Goal: Task Accomplishment & Management: Manage account settings

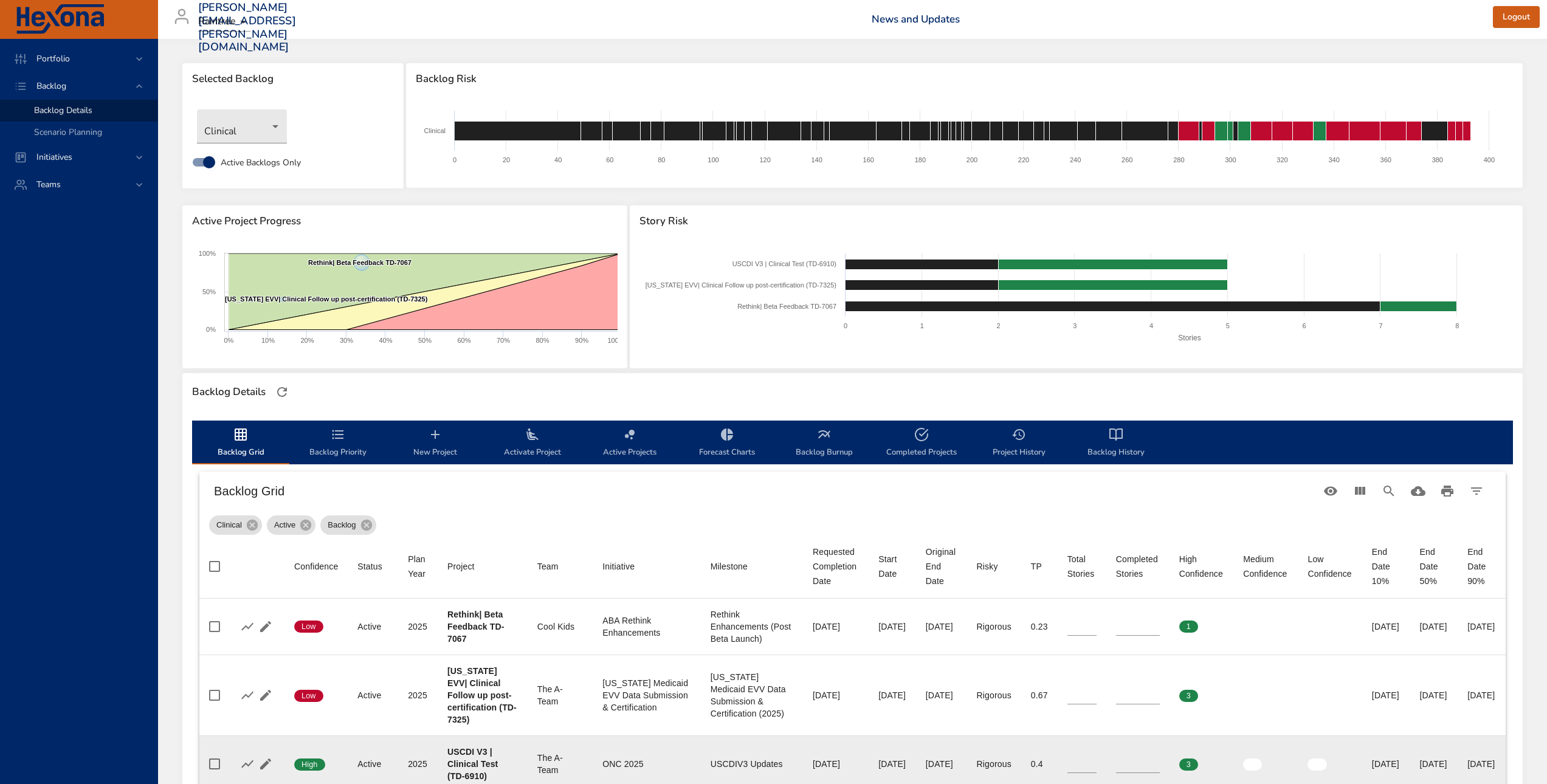
scroll to position [365, 0]
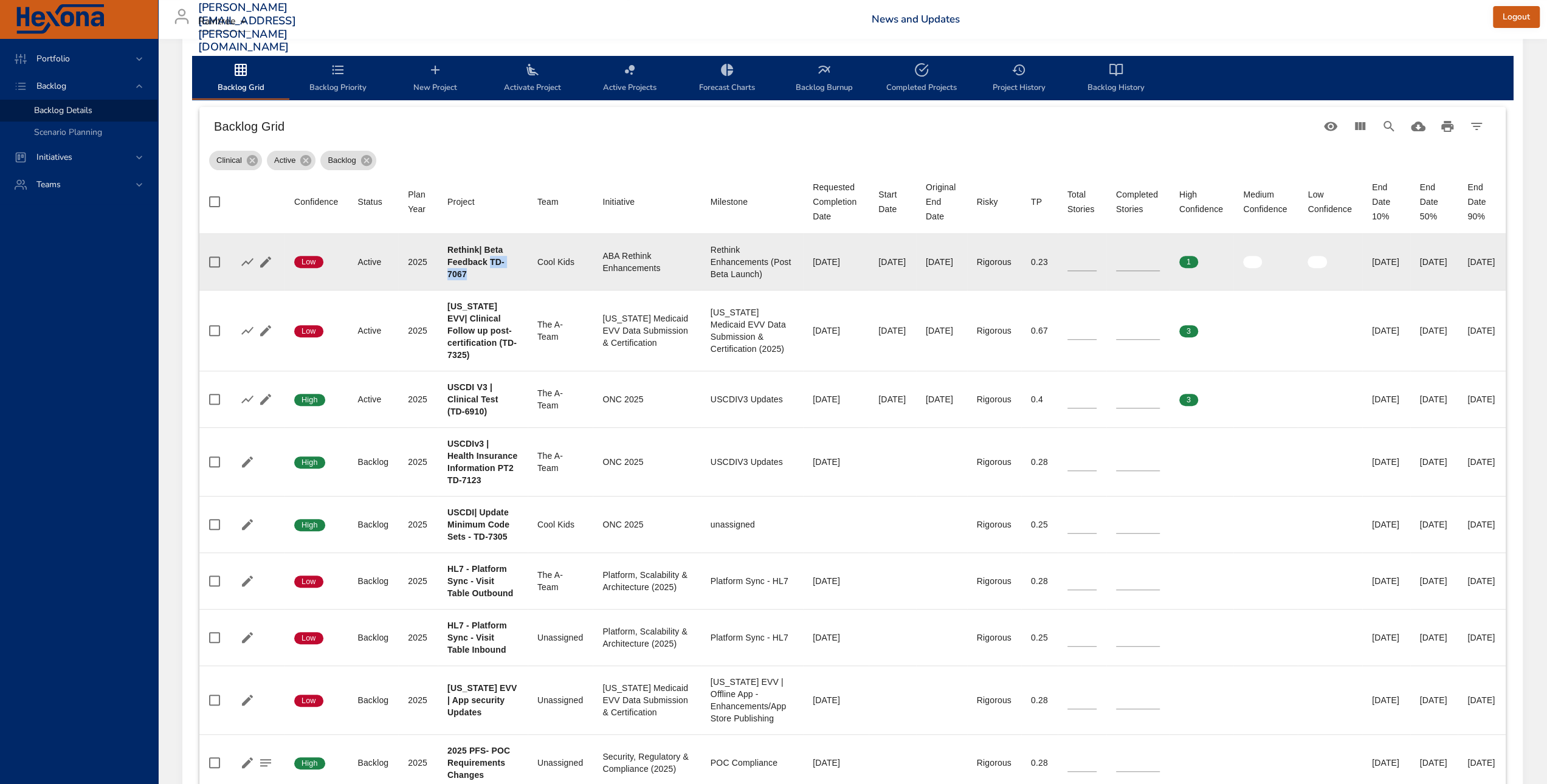
drag, startPoint x: 490, startPoint y: 259, endPoint x: 496, endPoint y: 274, distance: 16.2
click at [496, 274] on div "Rethink| Beta Feedback TD-7067" at bounding box center [482, 262] width 71 height 37
copy b "TD-7067"
click at [261, 263] on icon "button" at bounding box center [265, 261] width 11 height 11
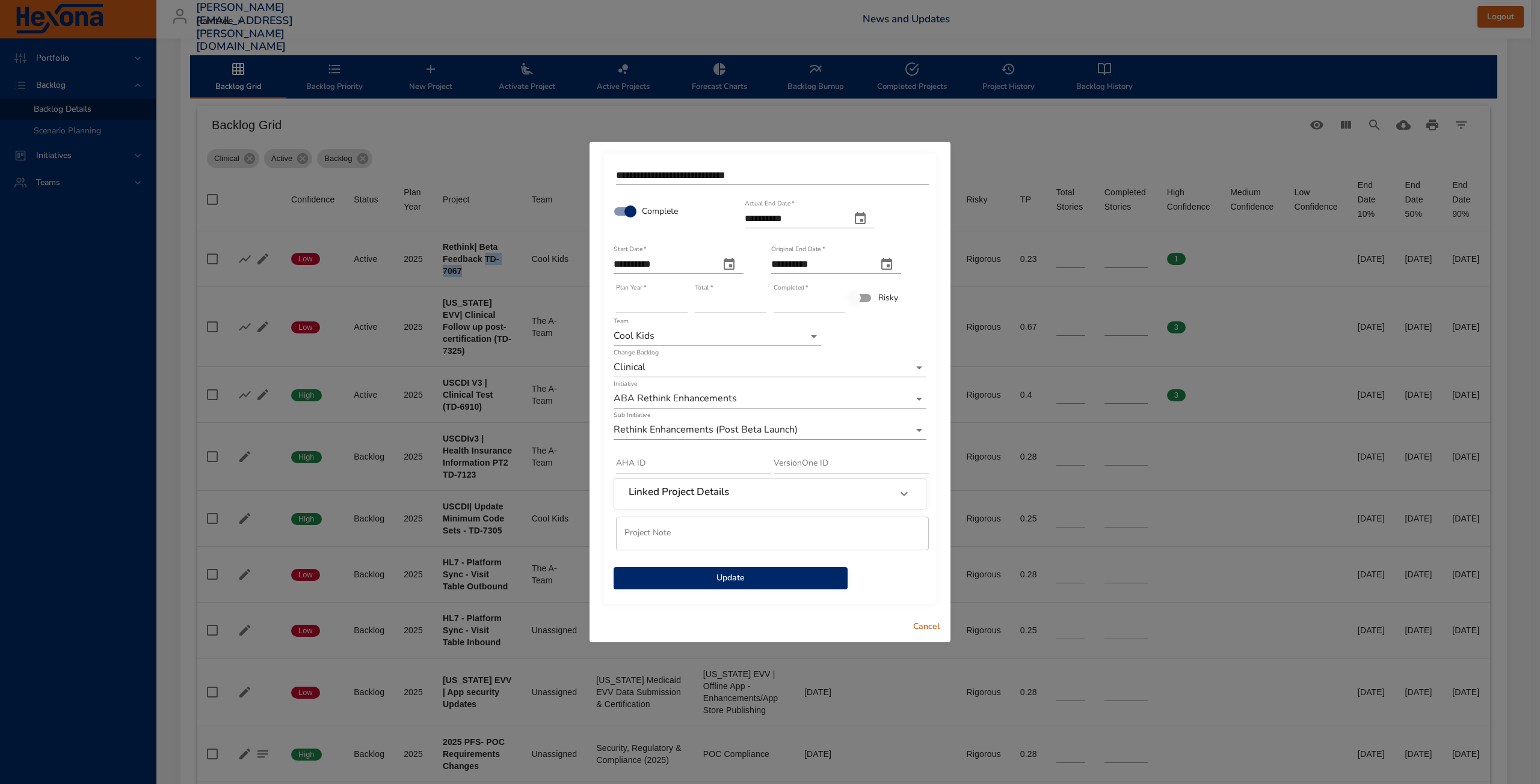
click at [865, 220] on icon "actual end date" at bounding box center [859, 218] width 11 height 12
click at [777, 310] on p "7" at bounding box center [778, 311] width 5 height 12
type input "**********"
drag, startPoint x: 798, startPoint y: 308, endPoint x: 766, endPoint y: 309, distance: 32.0
click at [766, 309] on div "**********" at bounding box center [770, 376] width 315 height 429
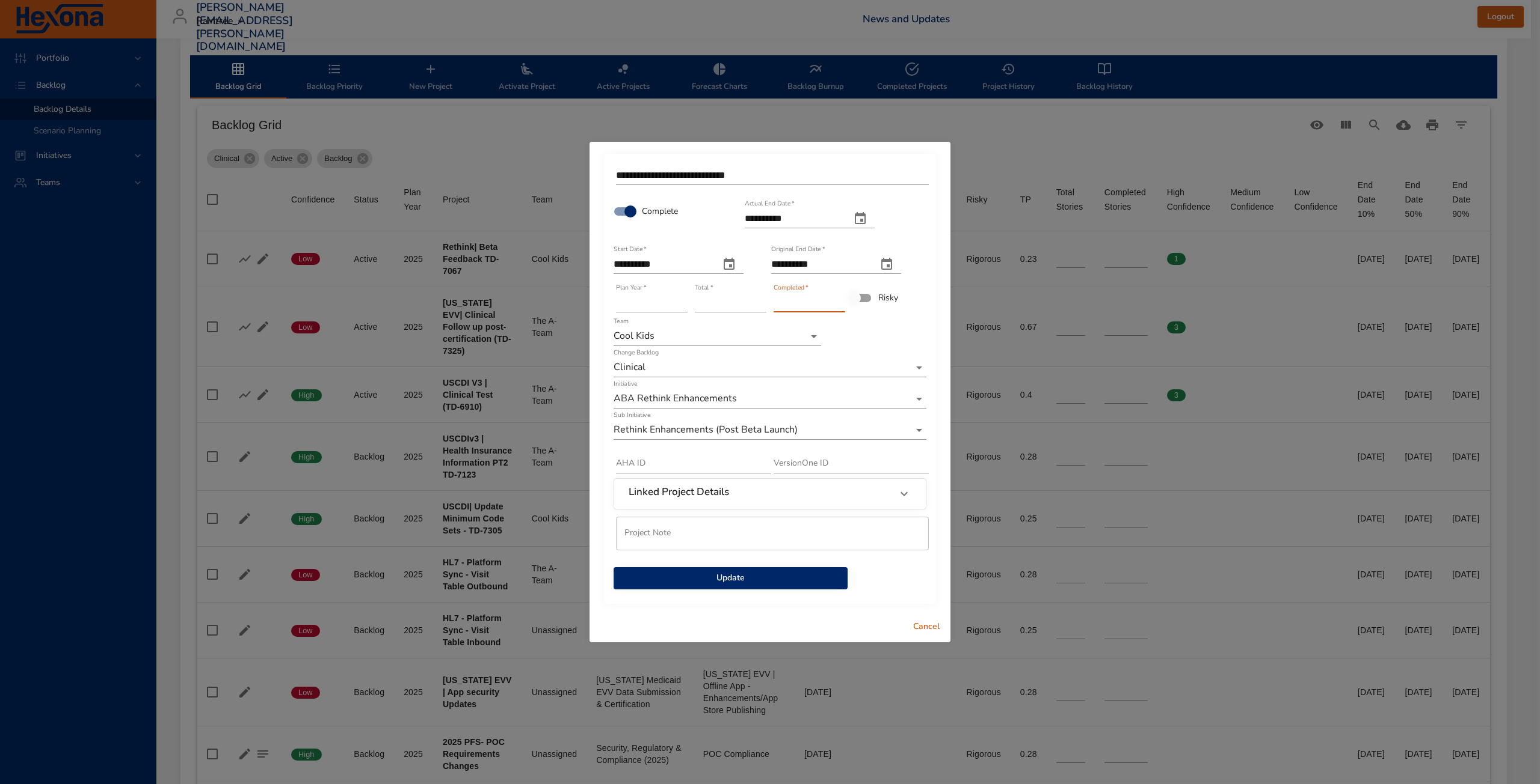
type input "*"
click at [780, 580] on span "Update" at bounding box center [731, 579] width 215 height 15
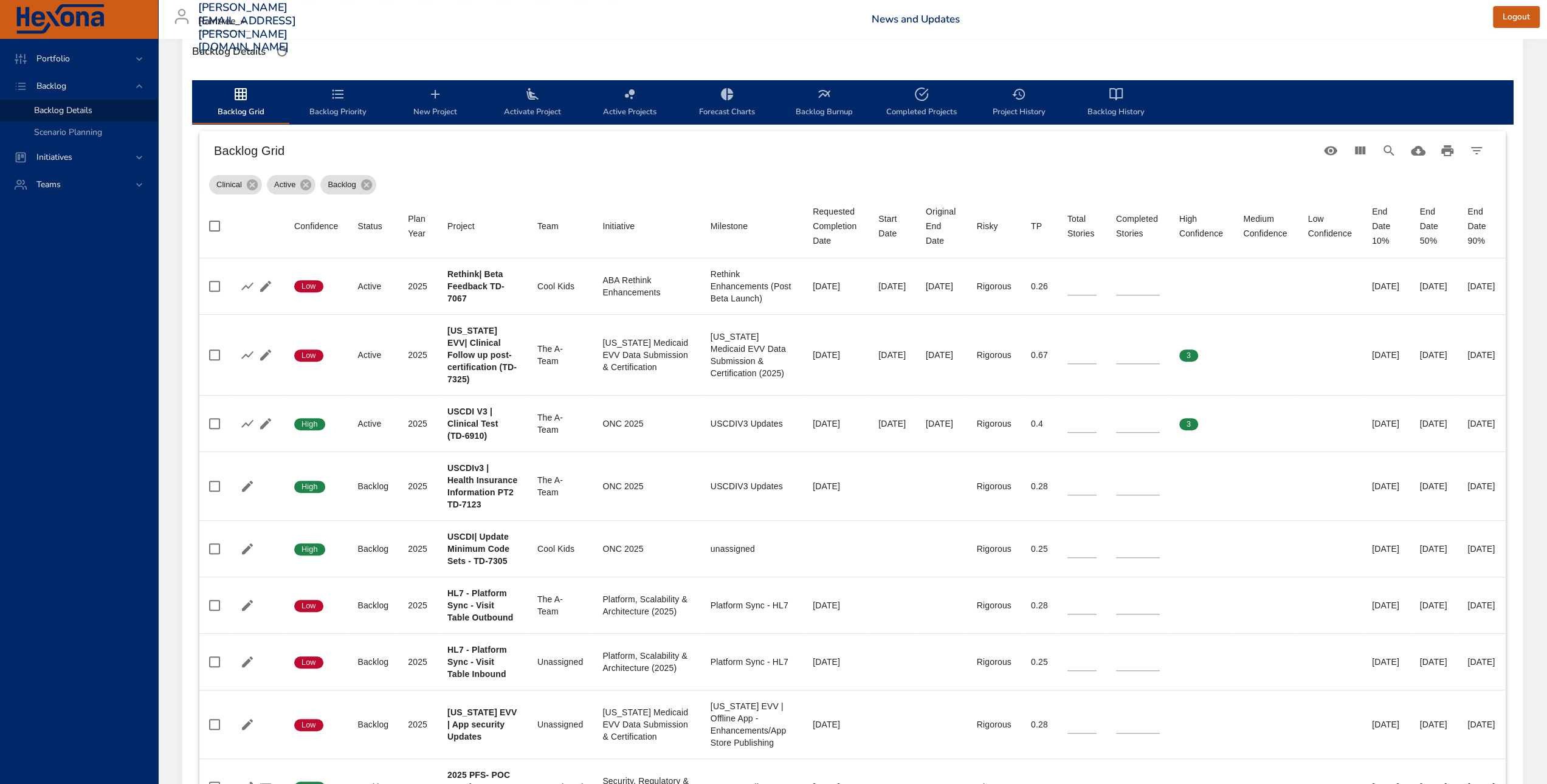
scroll to position [304, 0]
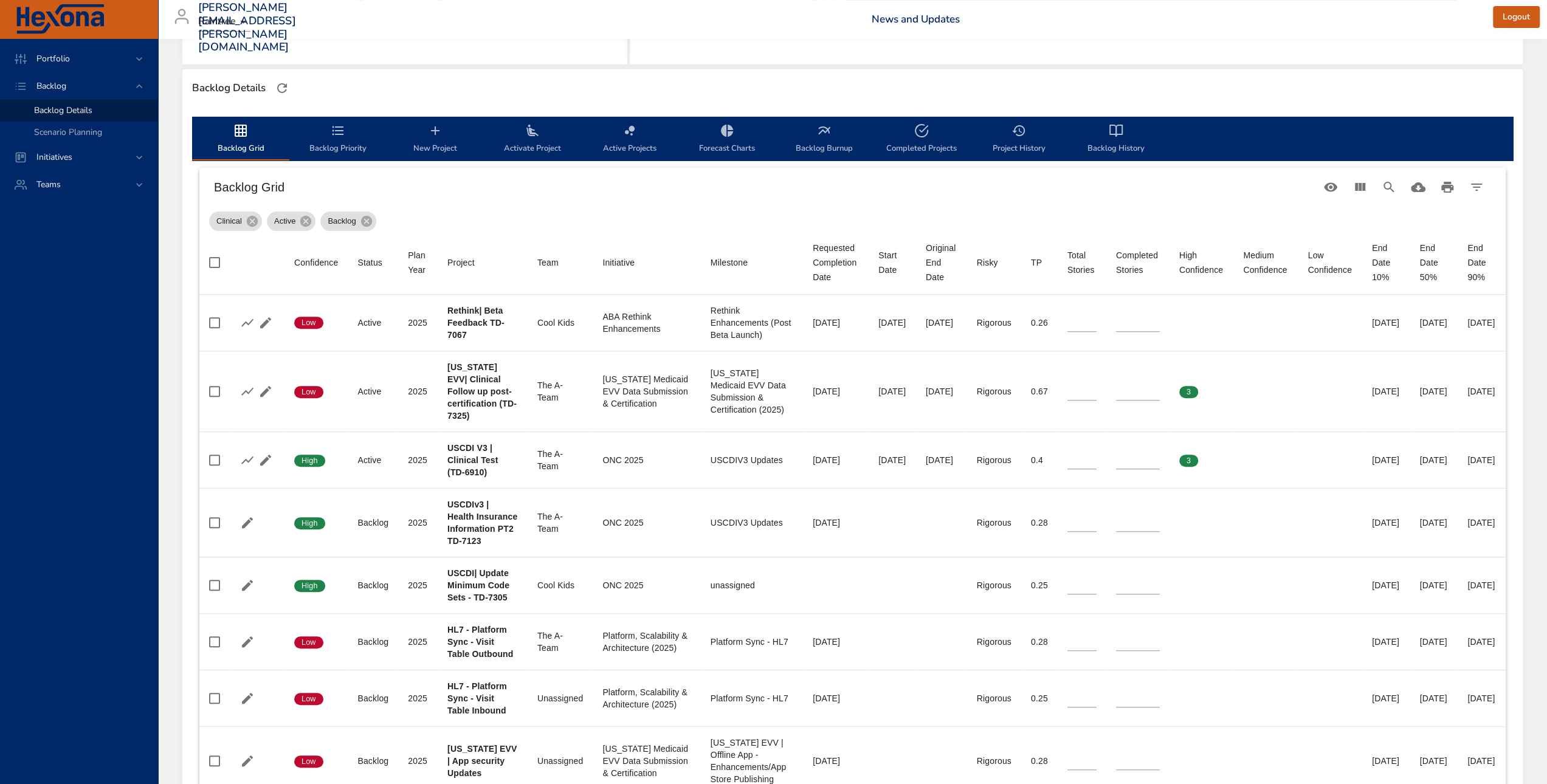
click at [283, 83] on icon "button" at bounding box center [282, 88] width 10 height 10
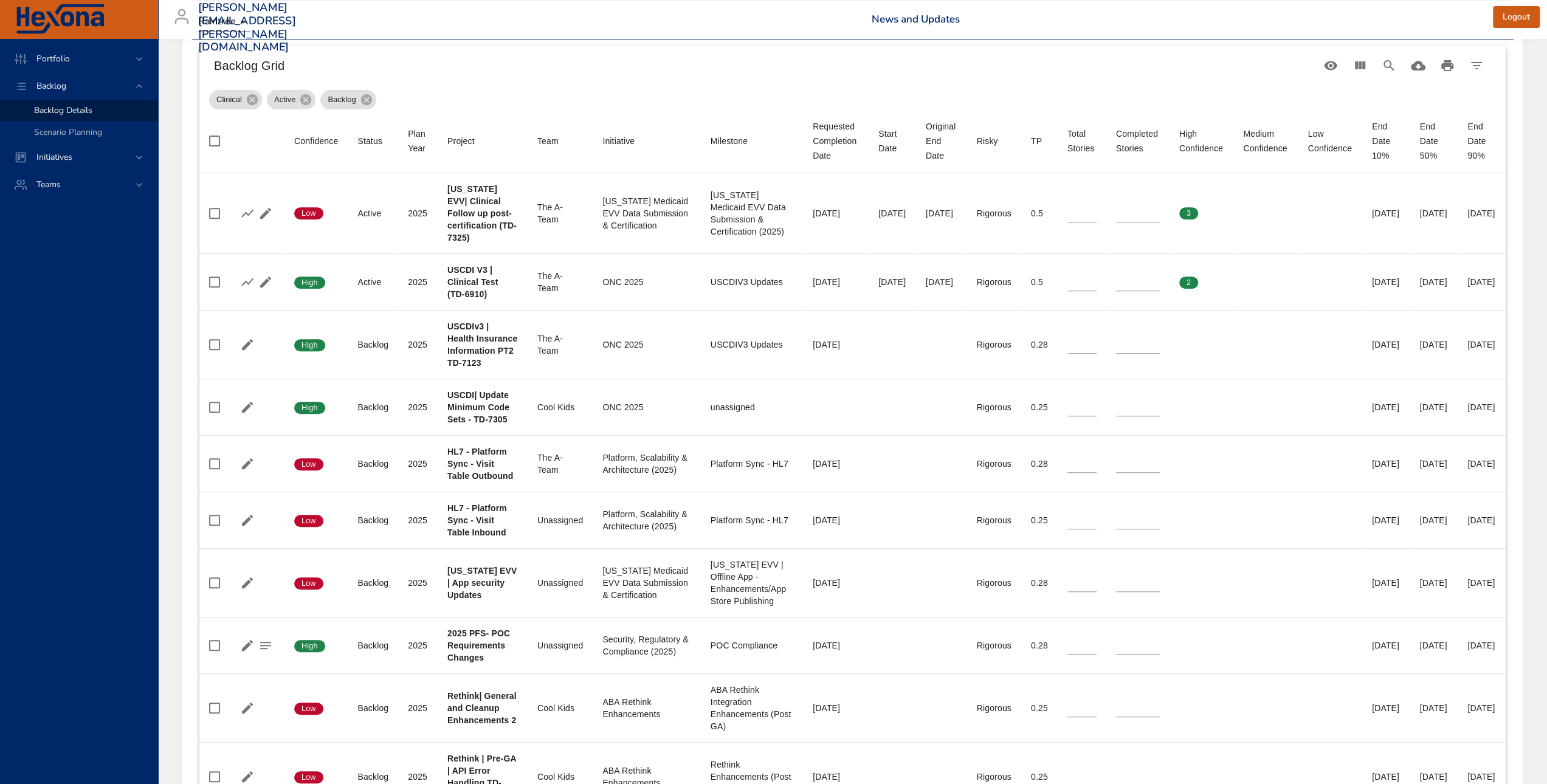
scroll to position [486, 0]
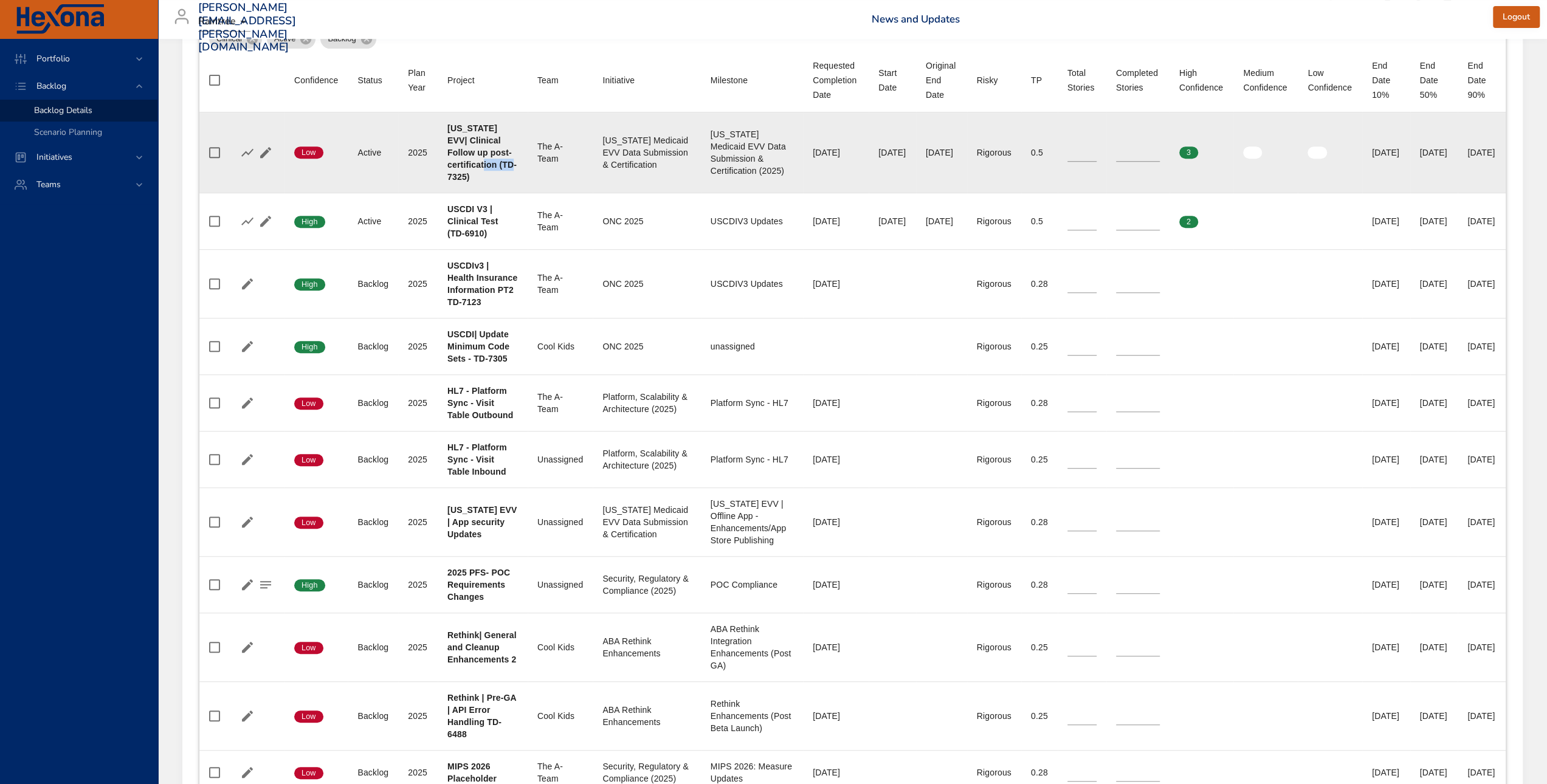
drag, startPoint x: 450, startPoint y: 179, endPoint x: 481, endPoint y: 177, distance: 31.1
click at [481, 177] on b "[US_STATE] EVV| Clinical Follow up post-certification (TD-7325)" at bounding box center [481, 152] width 69 height 58
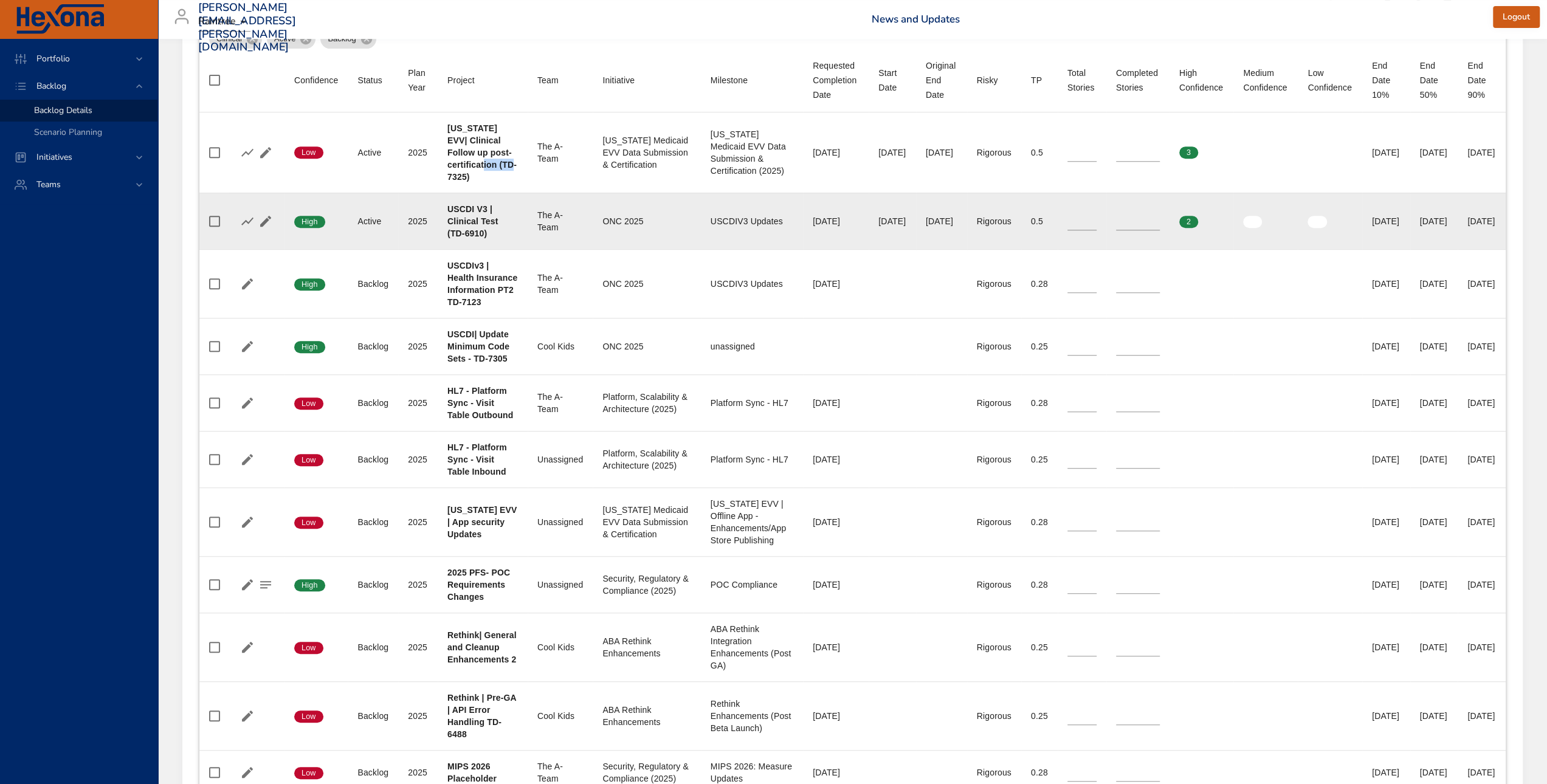
copy b "TD-7325"
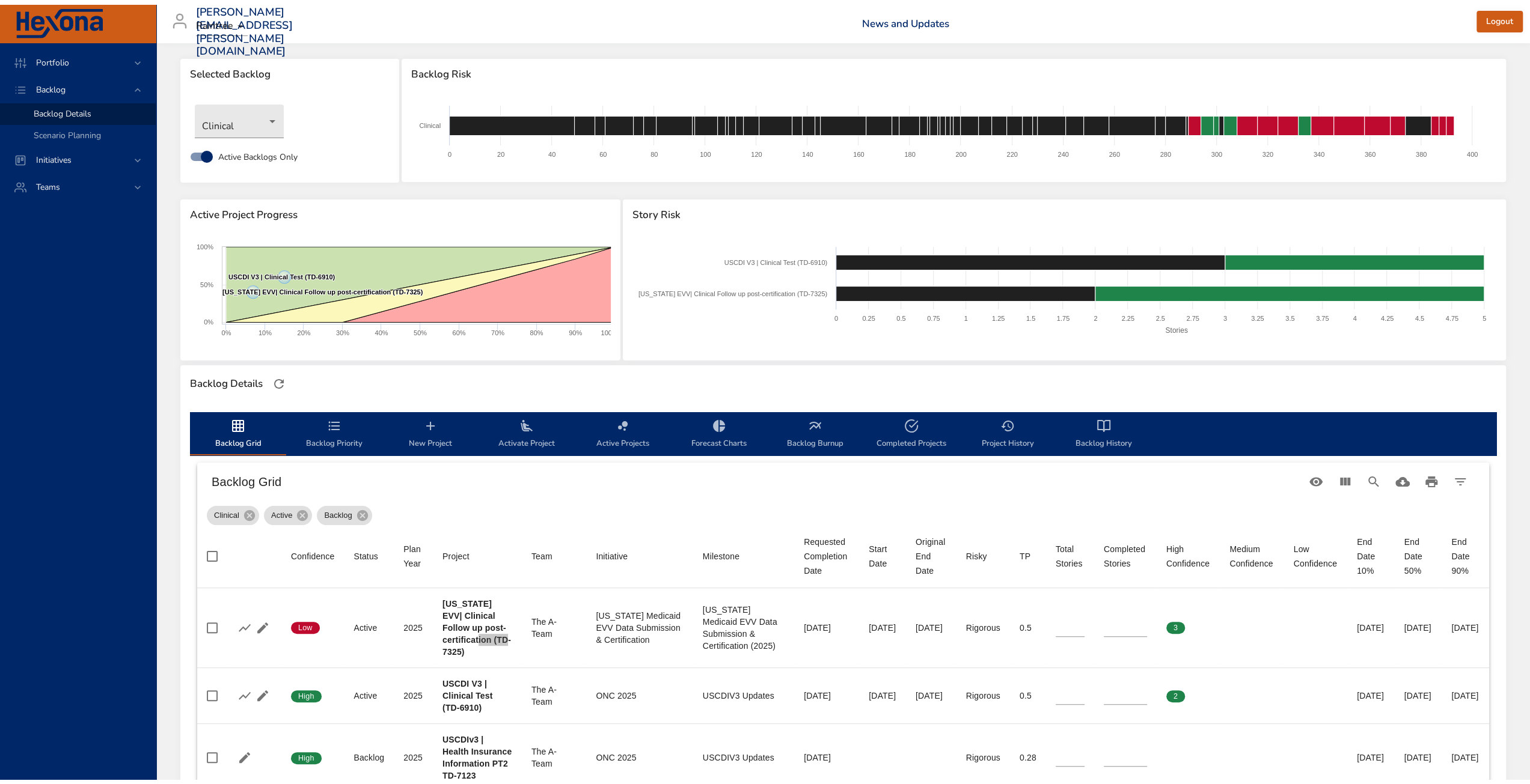
scroll to position [0, 0]
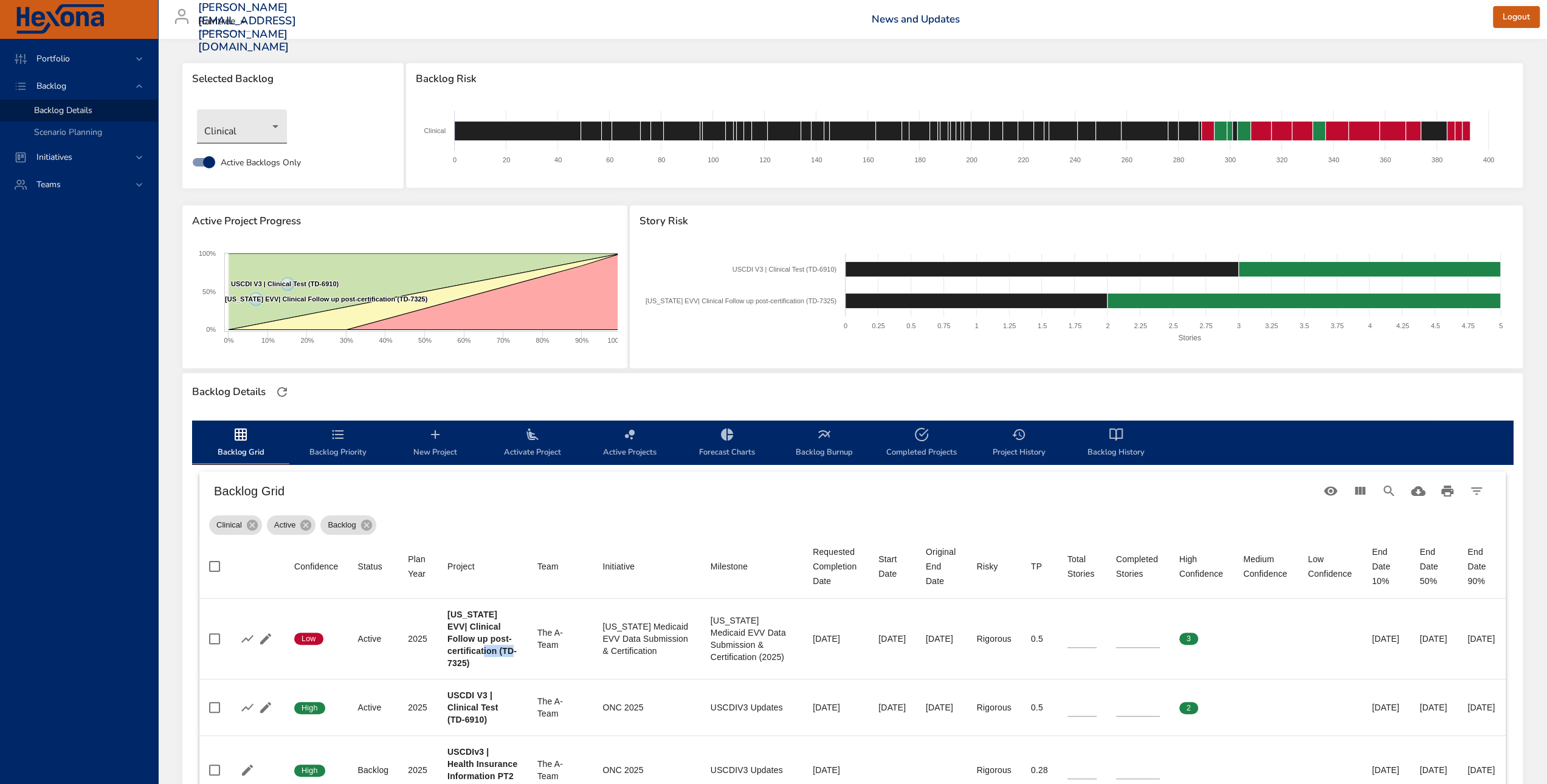
click at [220, 121] on body "Portfolio Backlog Backlog Details Scenario Planning Initiatives Teams [PERSON_N…" at bounding box center [774, 392] width 1547 height 784
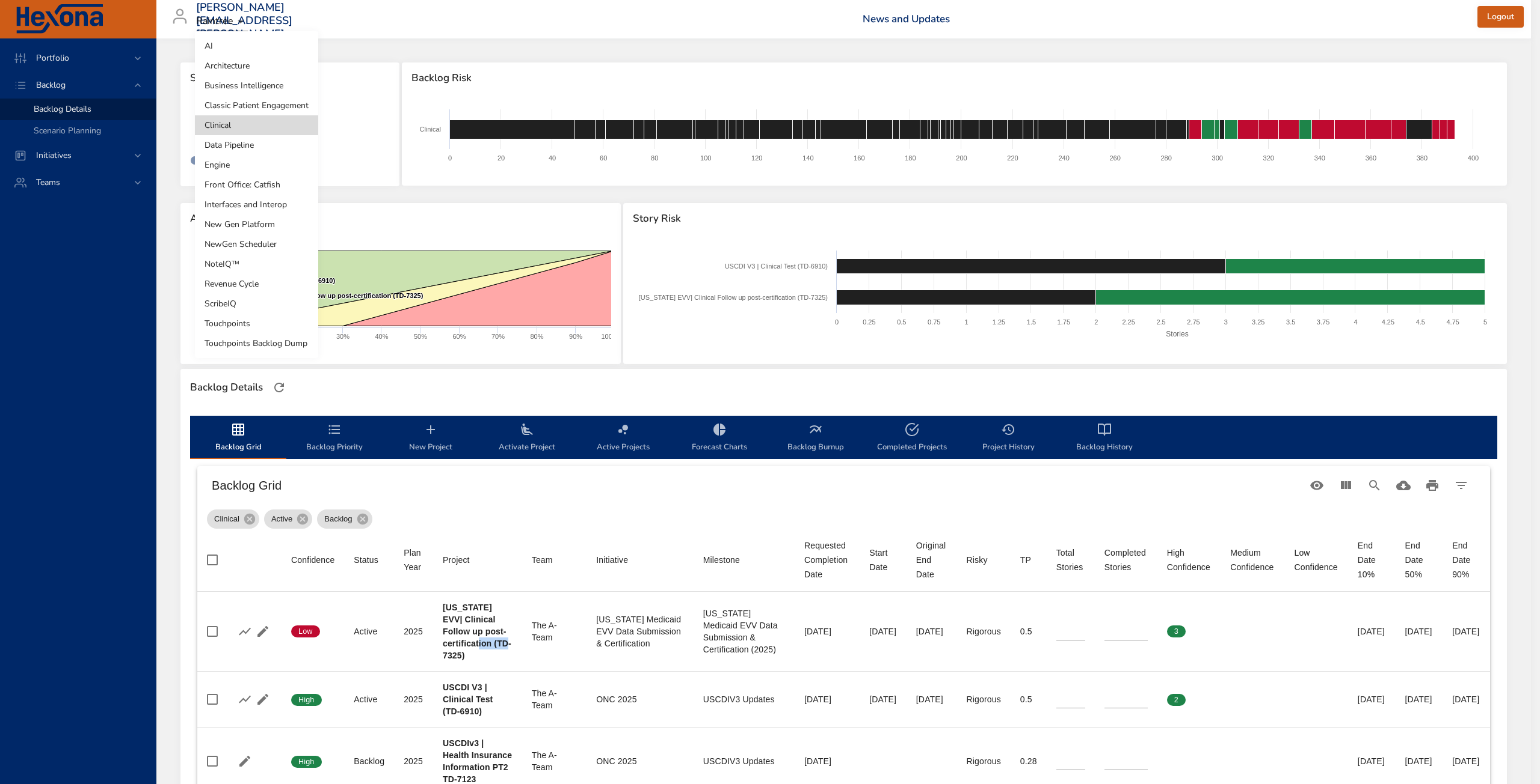
click at [277, 111] on li "Classic Patient Engagement" at bounding box center [256, 106] width 123 height 20
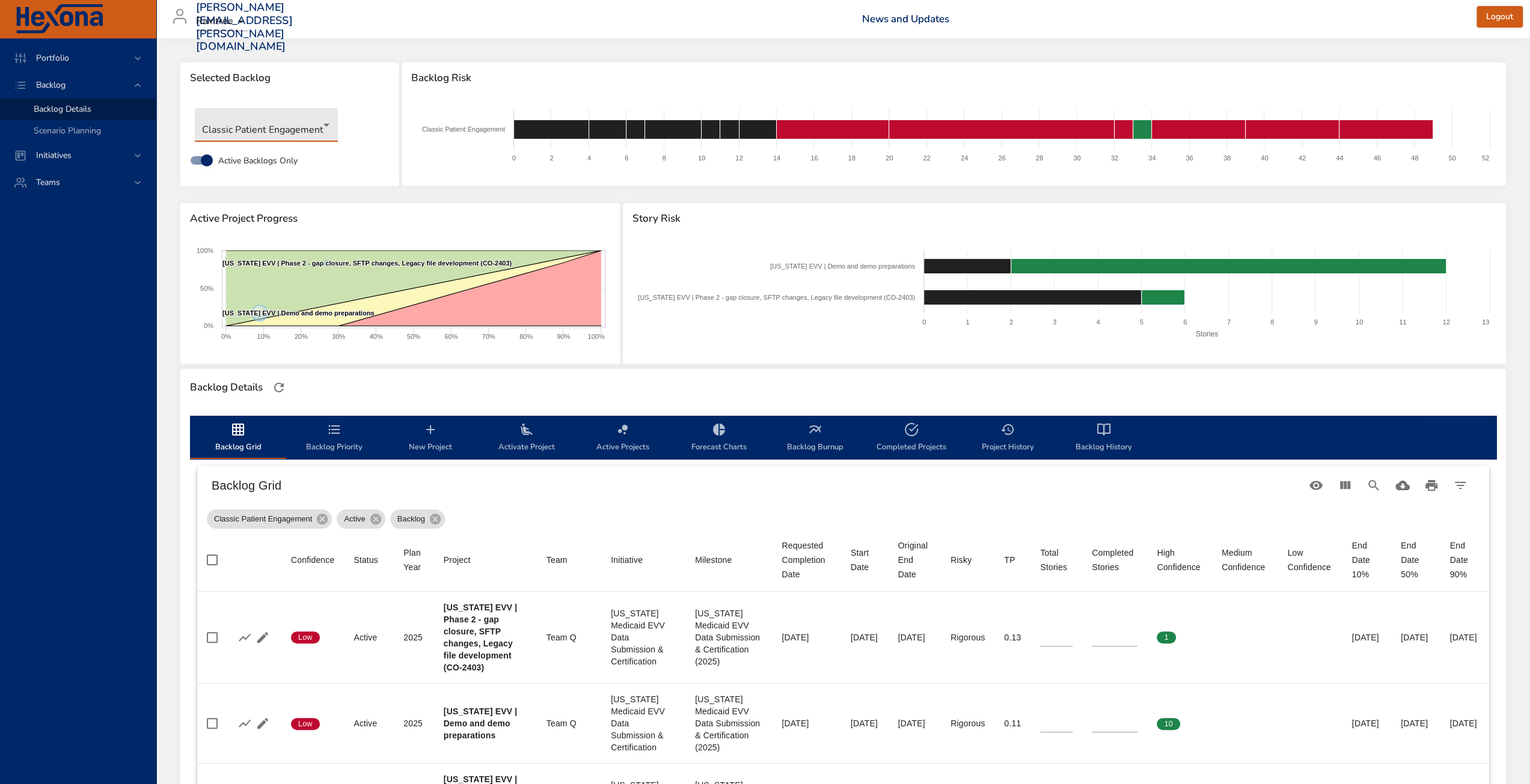
drag, startPoint x: 267, startPoint y: 400, endPoint x: 287, endPoint y: 387, distance: 23.9
click at [267, 400] on div "Backlog Details" at bounding box center [843, 388] width 1326 height 37
click at [287, 387] on button "button" at bounding box center [278, 388] width 18 height 18
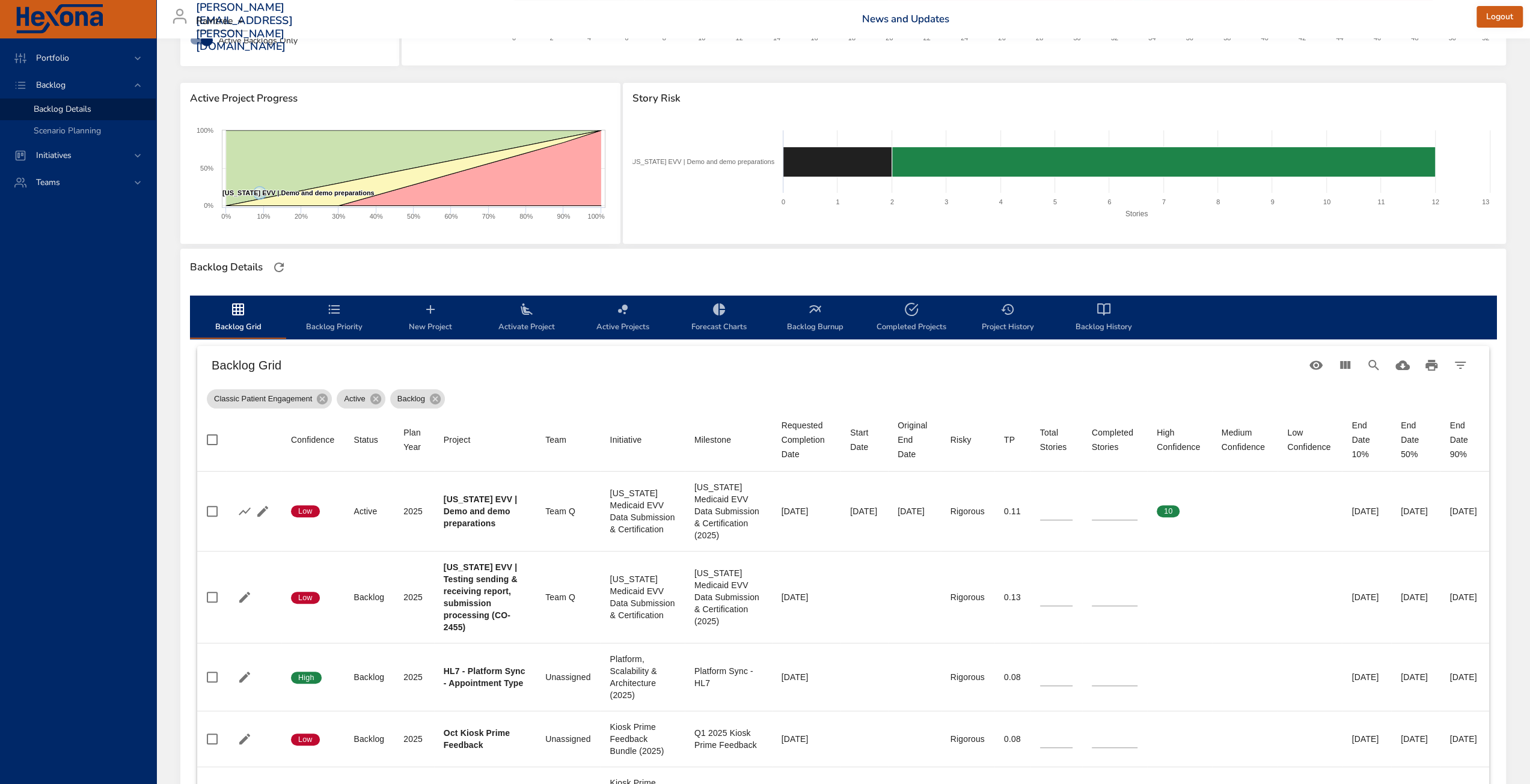
scroll to position [180, 0]
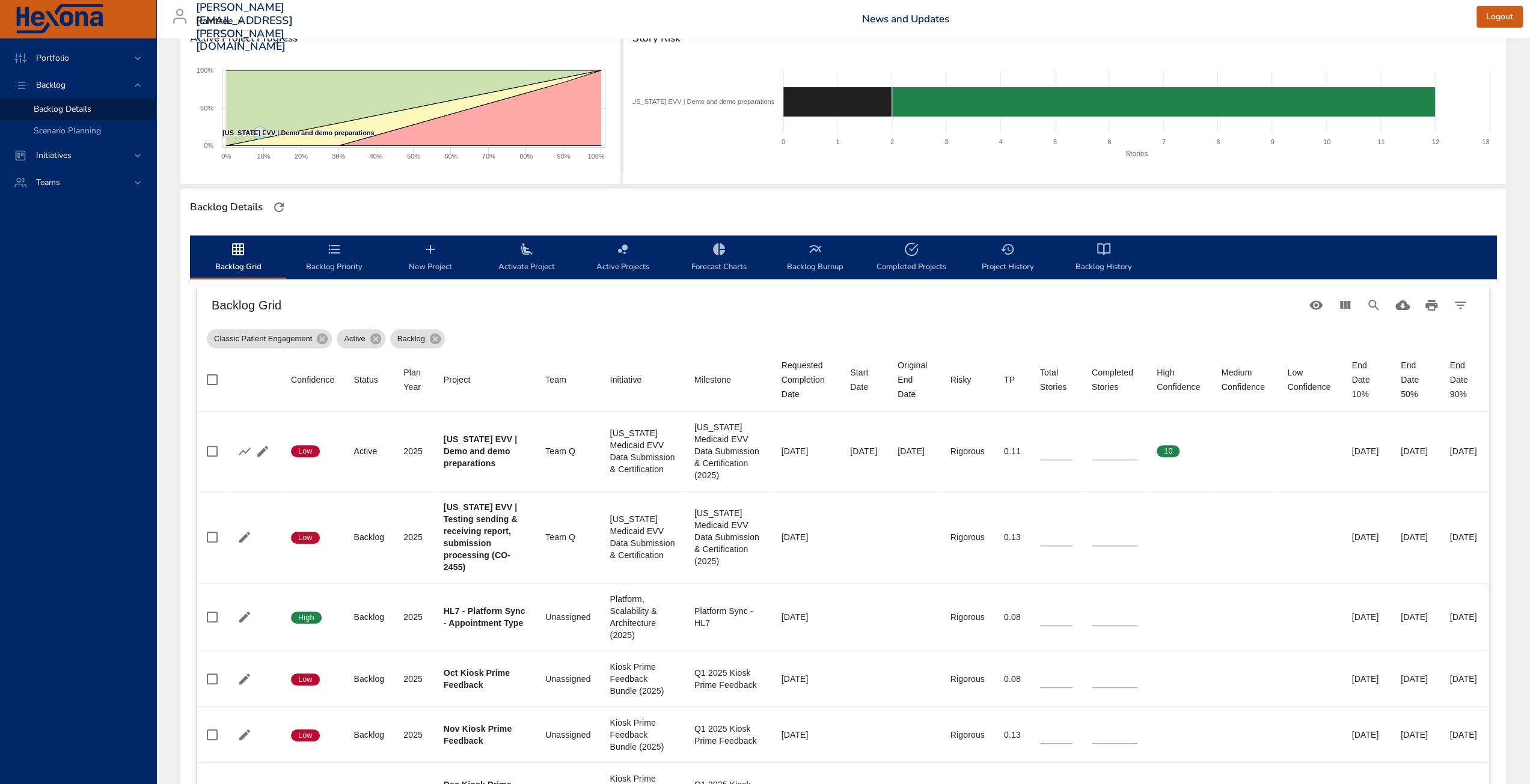
click at [727, 327] on div "Classic Patient Engagement Active Backlog" at bounding box center [843, 336] width 1273 height 24
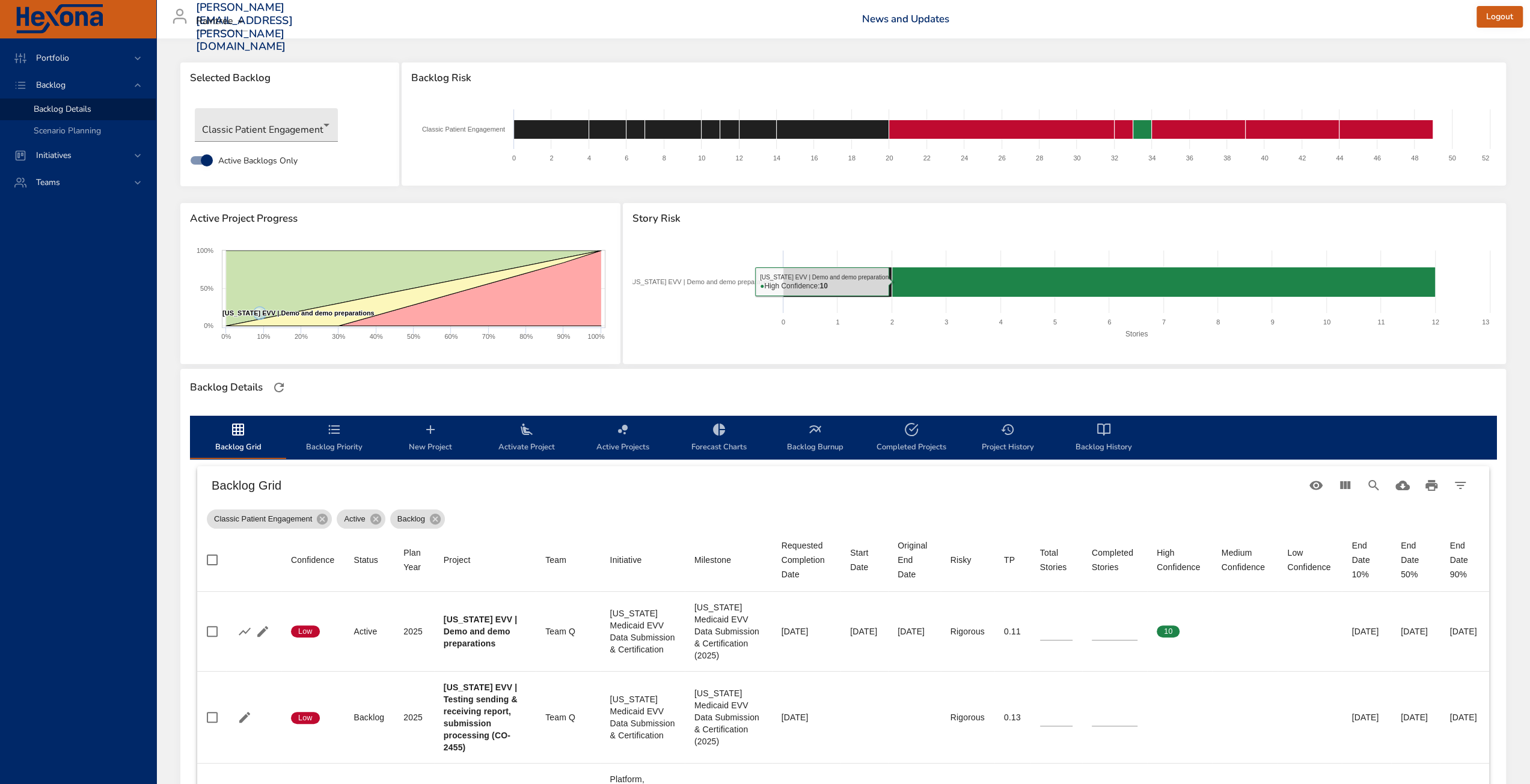
scroll to position [120, 0]
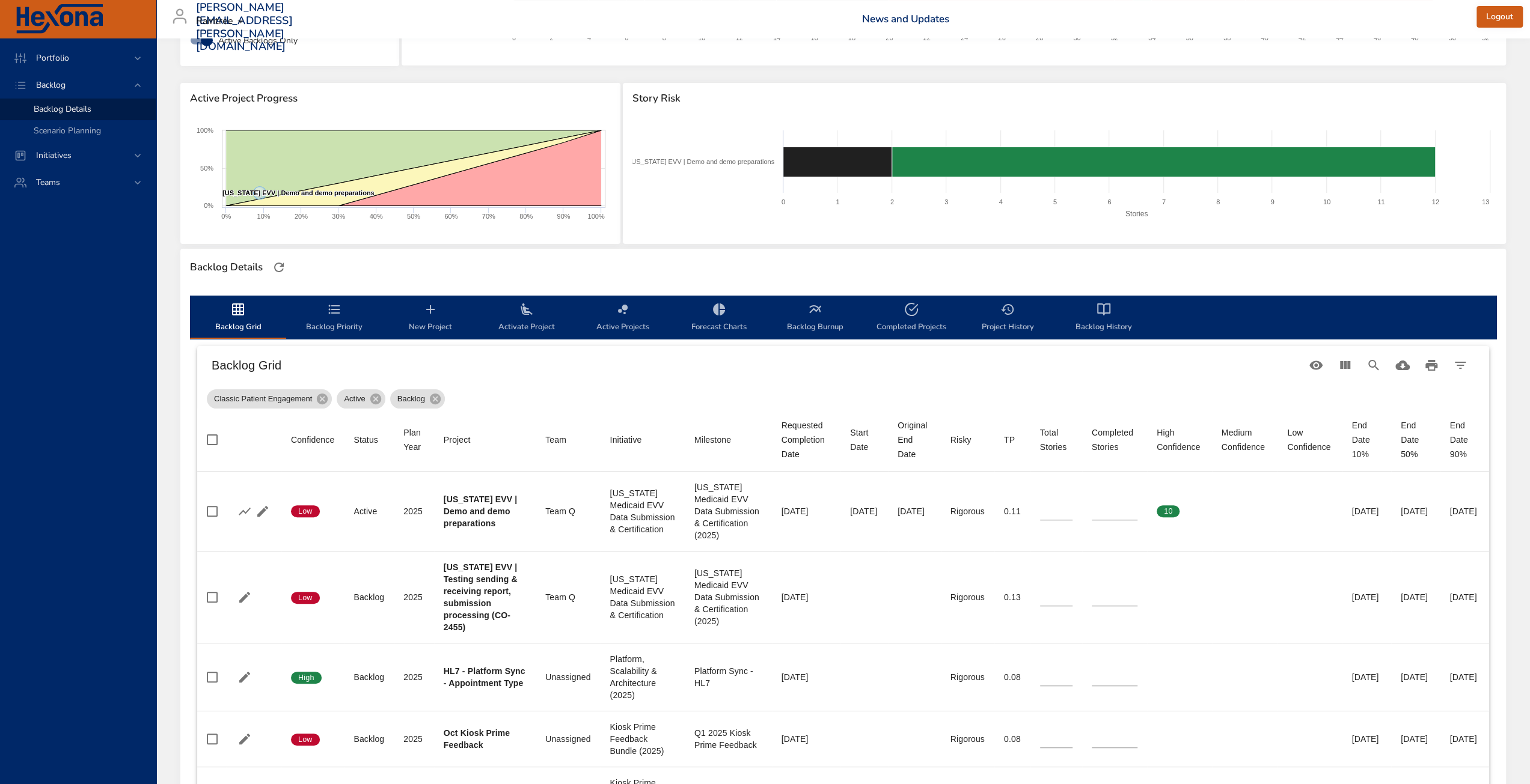
click at [969, 390] on div "Classic Patient Engagement Active Backlog" at bounding box center [843, 396] width 1273 height 24
drag, startPoint x: 1162, startPoint y: 372, endPoint x: 1319, endPoint y: 32, distance: 374.5
click at [1161, 372] on h6 "Backlog Grid" at bounding box center [756, 366] width 1090 height 19
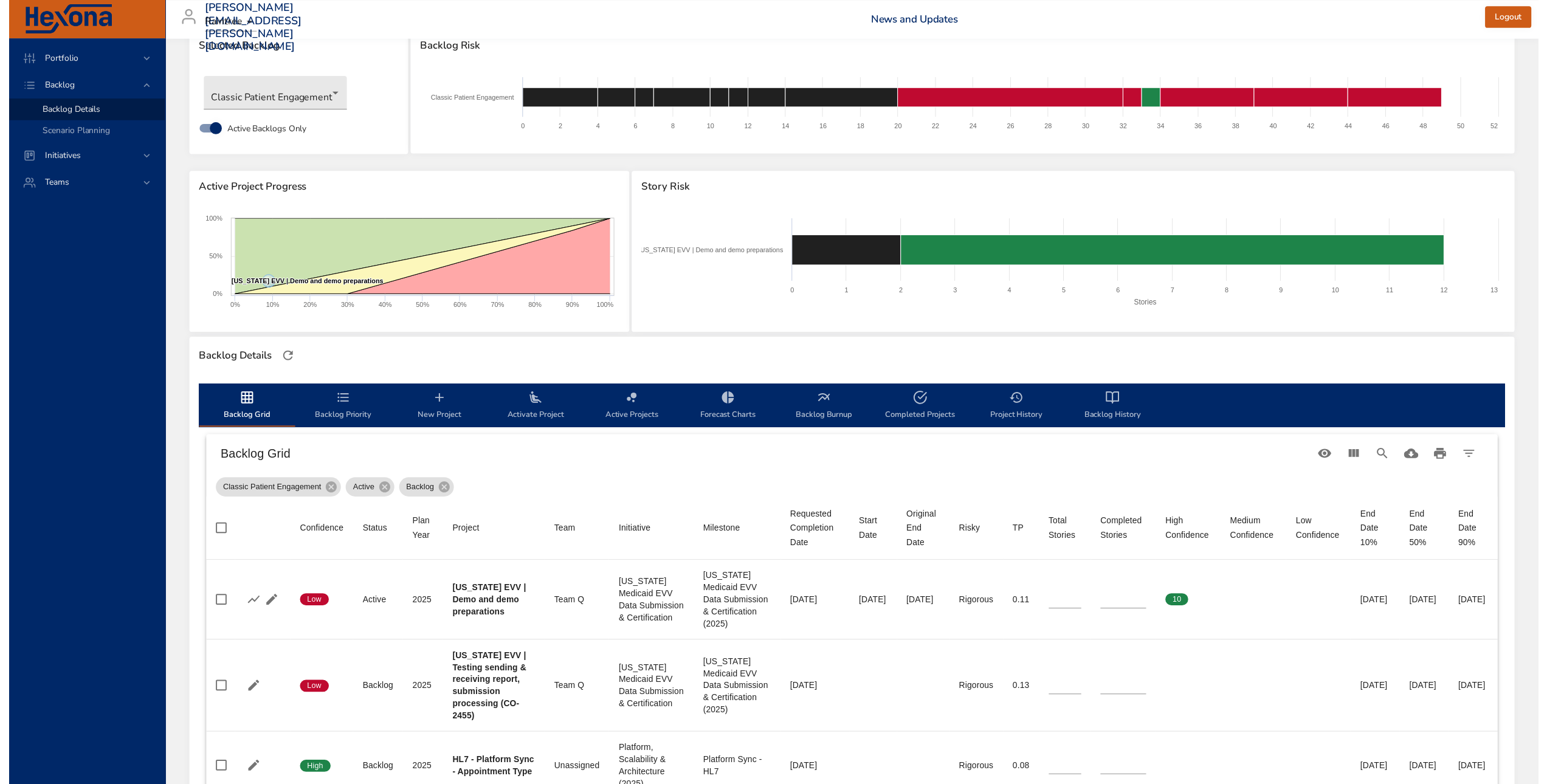
scroll to position [0, 0]
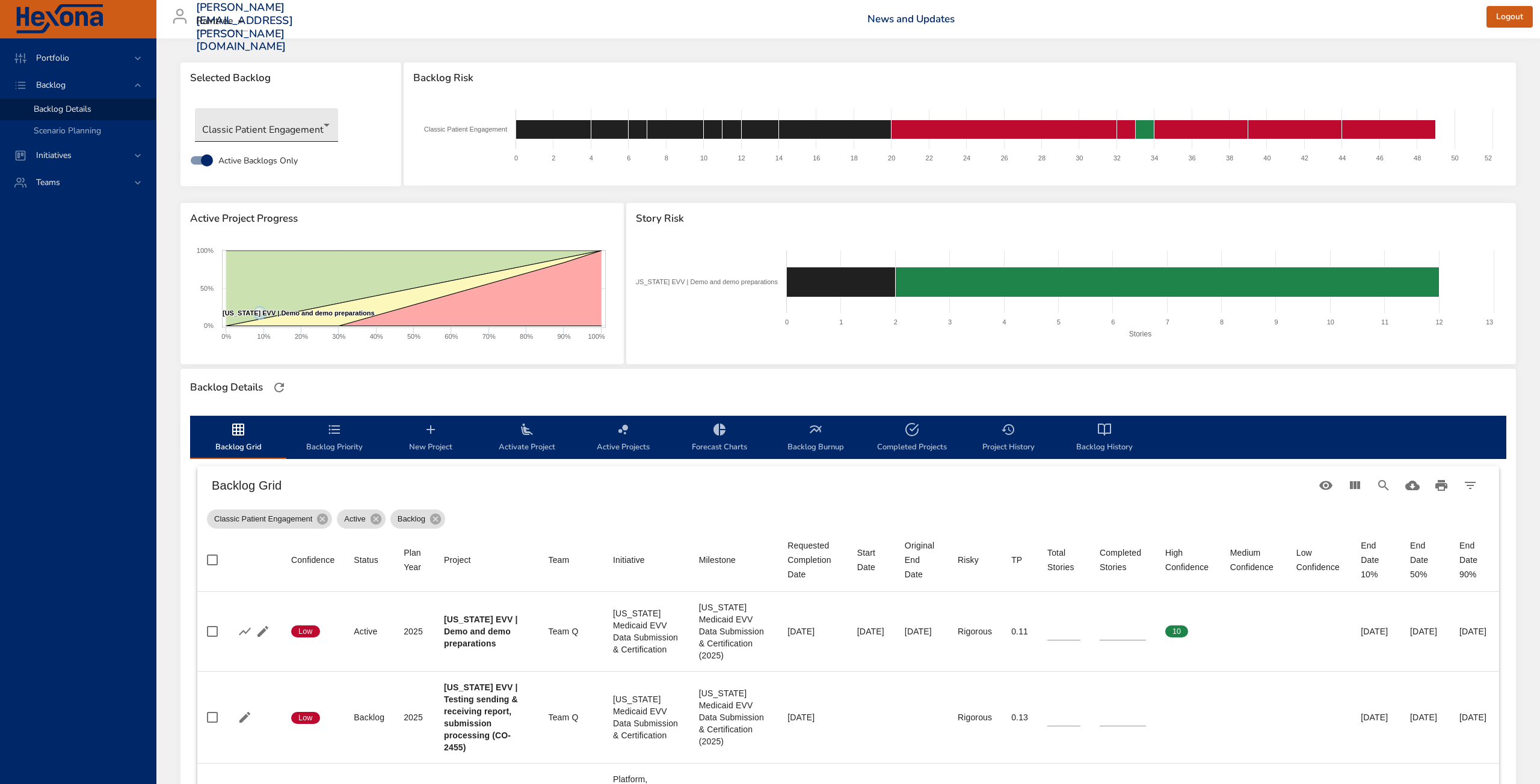
click at [280, 127] on body "Portfolio Backlog Backlog Details Scenario Planning Initiatives Teams [PERSON_N…" at bounding box center [770, 392] width 1540 height 784
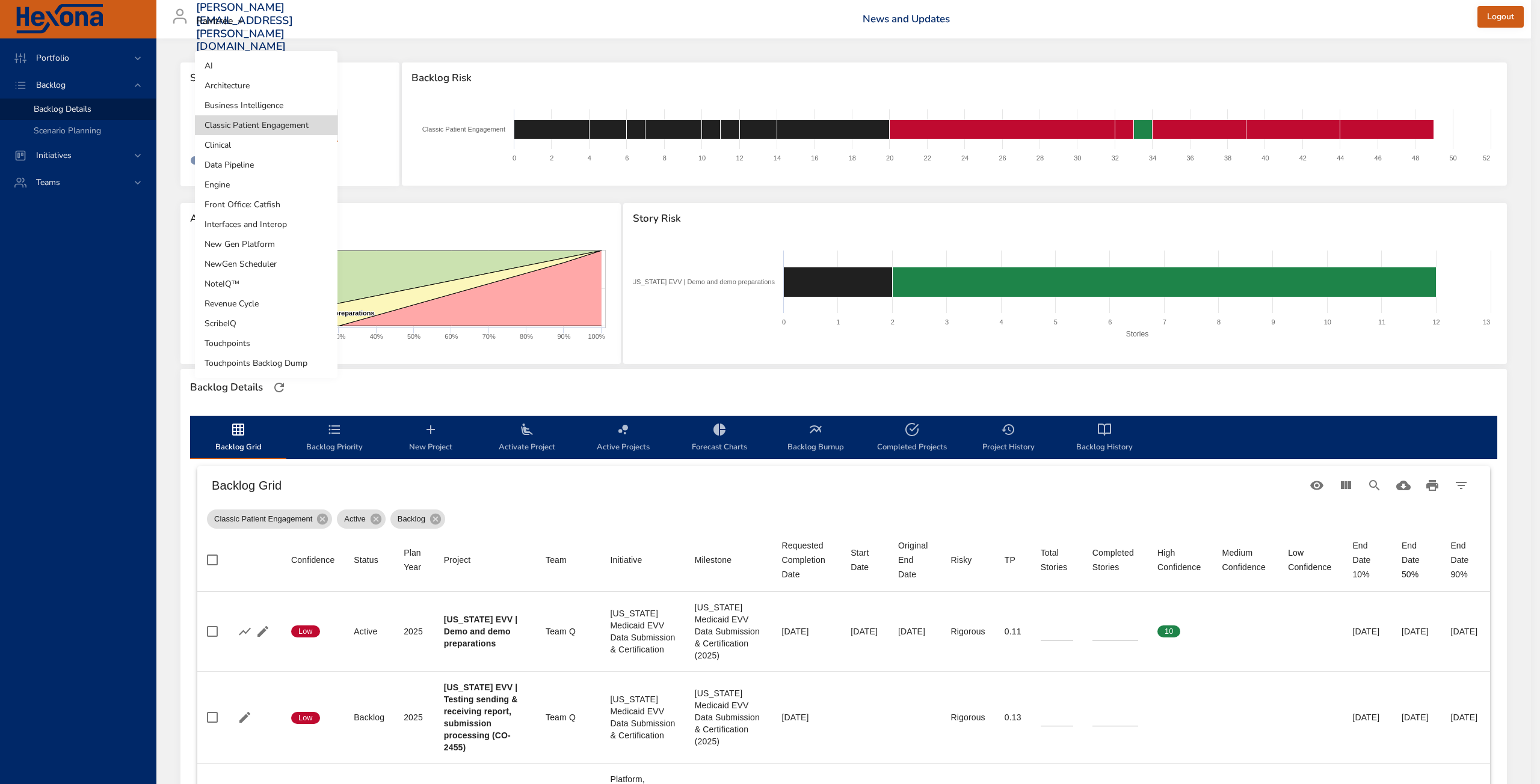
click at [272, 141] on li "Clinical" at bounding box center [266, 145] width 142 height 20
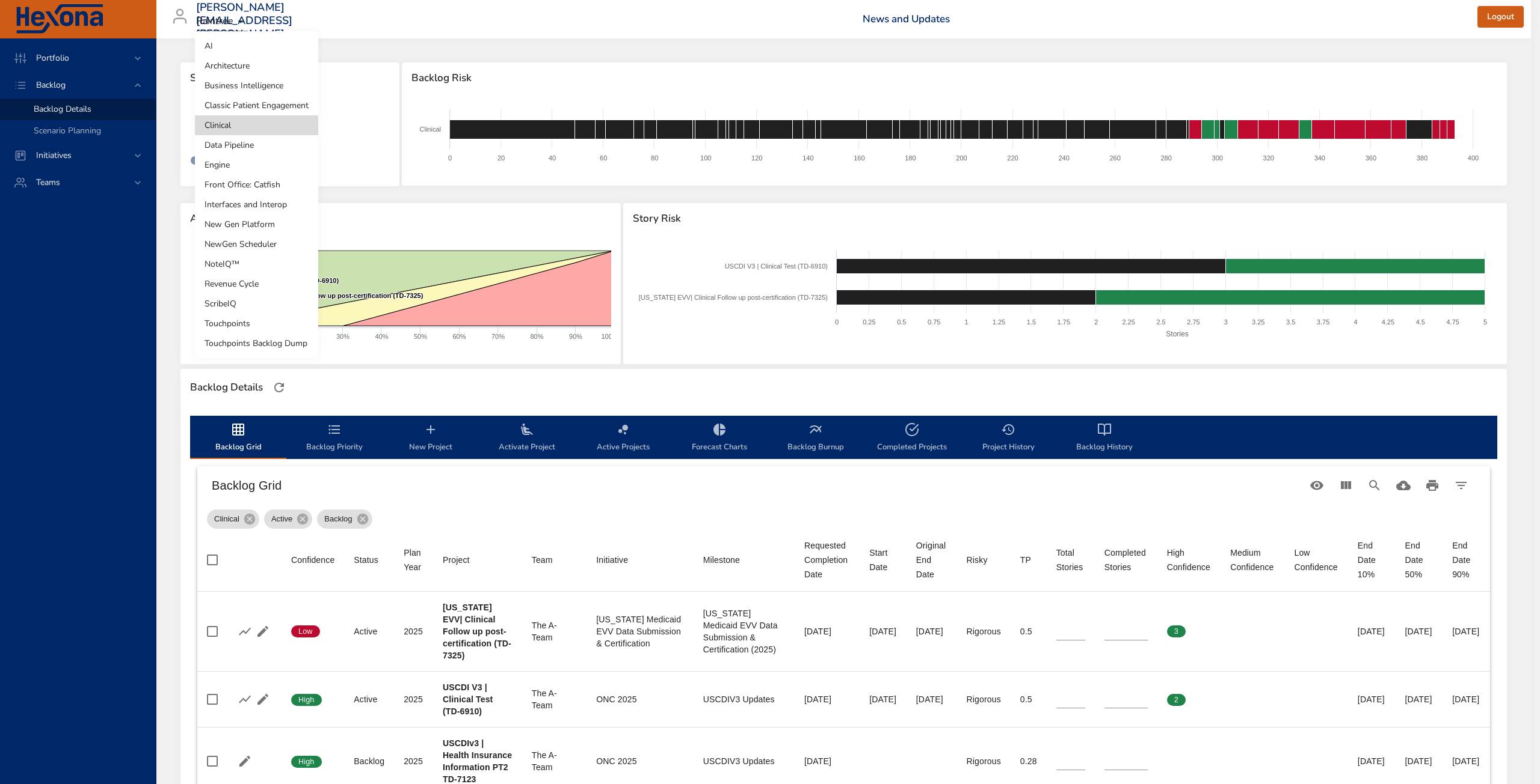
click at [261, 130] on body "Portfolio Backlog Backlog Details Scenario Planning Initiatives Teams [PERSON_N…" at bounding box center [770, 392] width 1540 height 784
click at [281, 188] on li "Front Office: Catfish" at bounding box center [256, 184] width 123 height 20
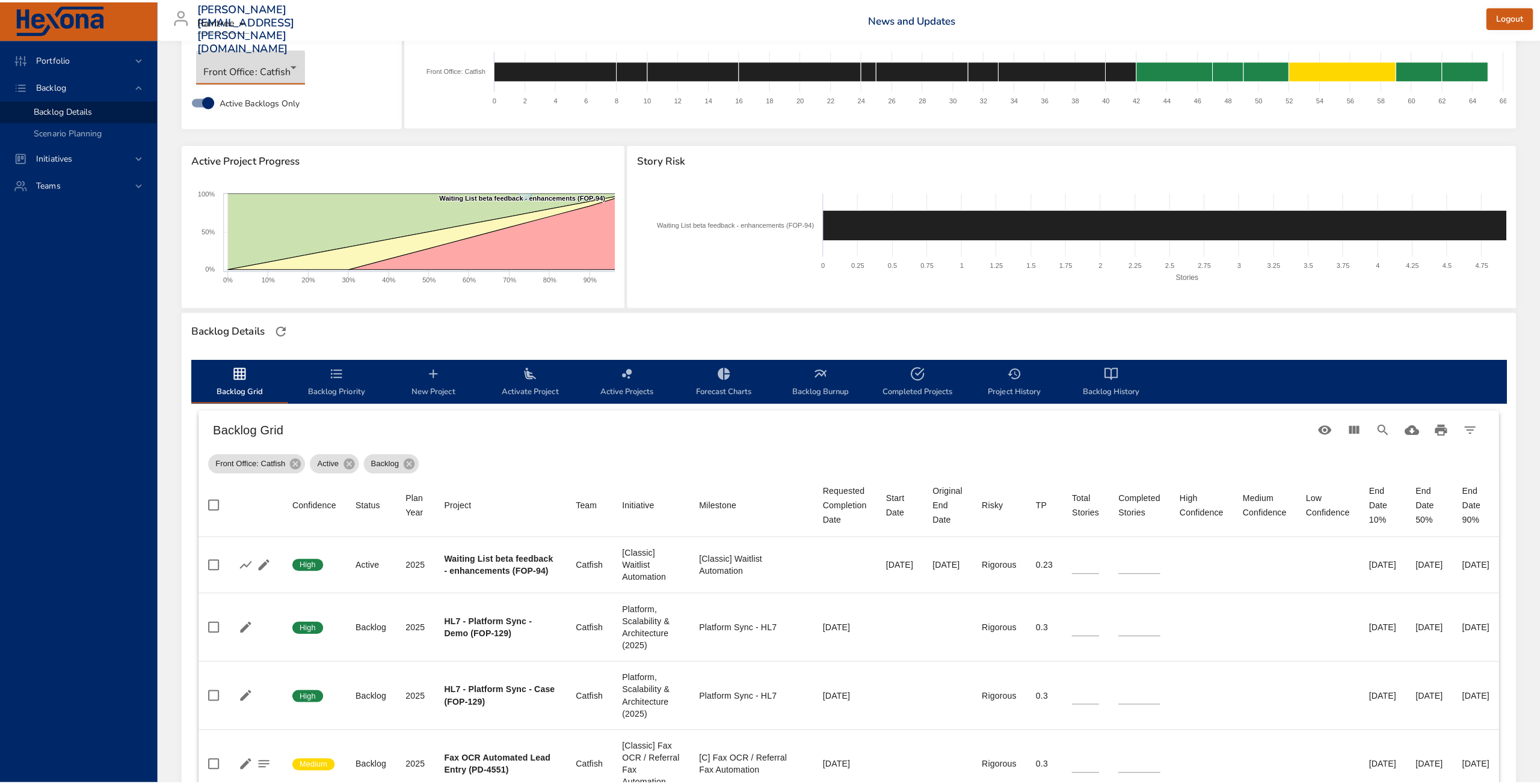
scroll to position [60, 0]
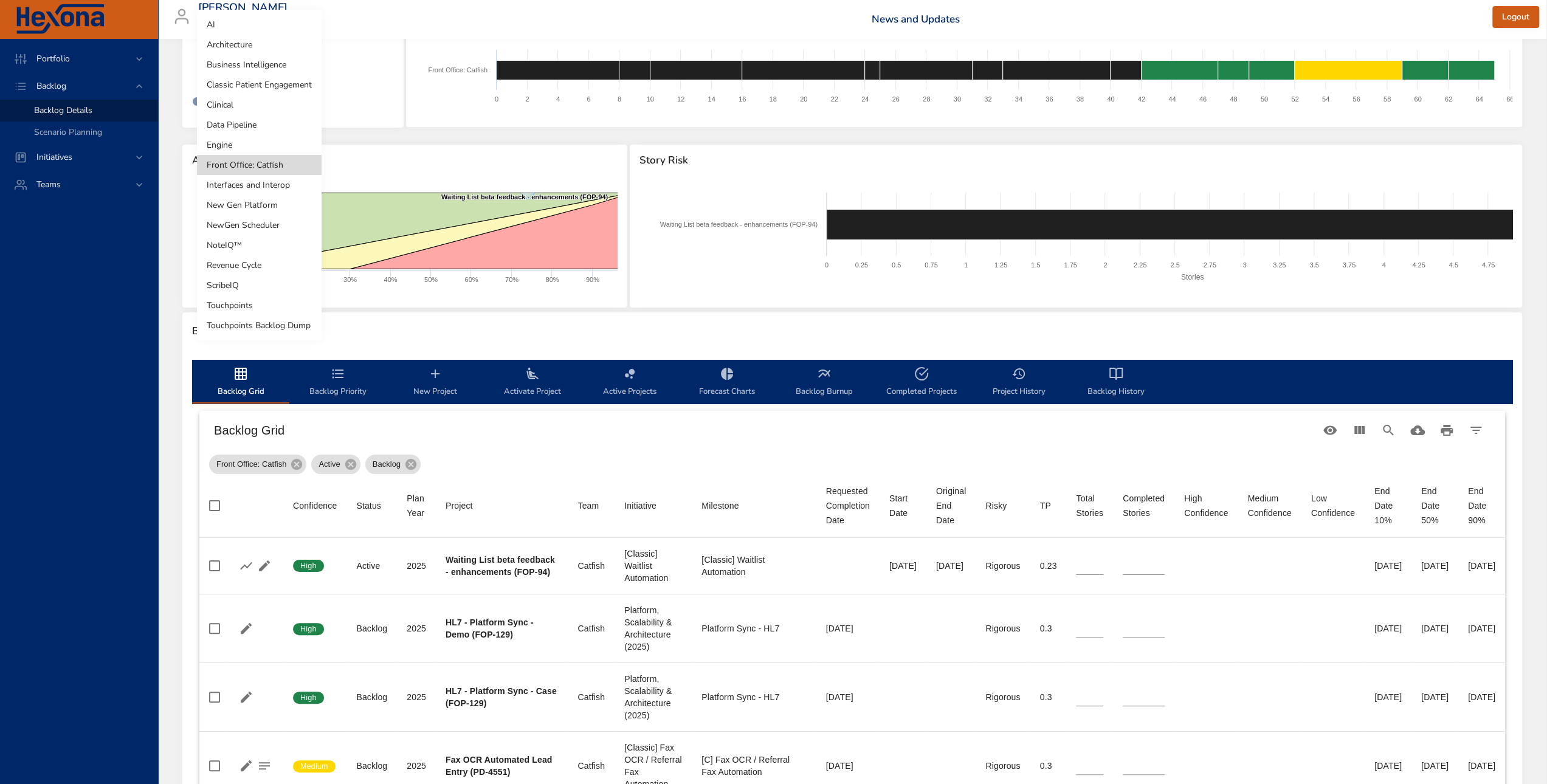
click at [280, 69] on body "Portfolio Backlog Backlog Details Scenario Planning Initiatives Teams [PERSON_N…" at bounding box center [774, 331] width 1547 height 784
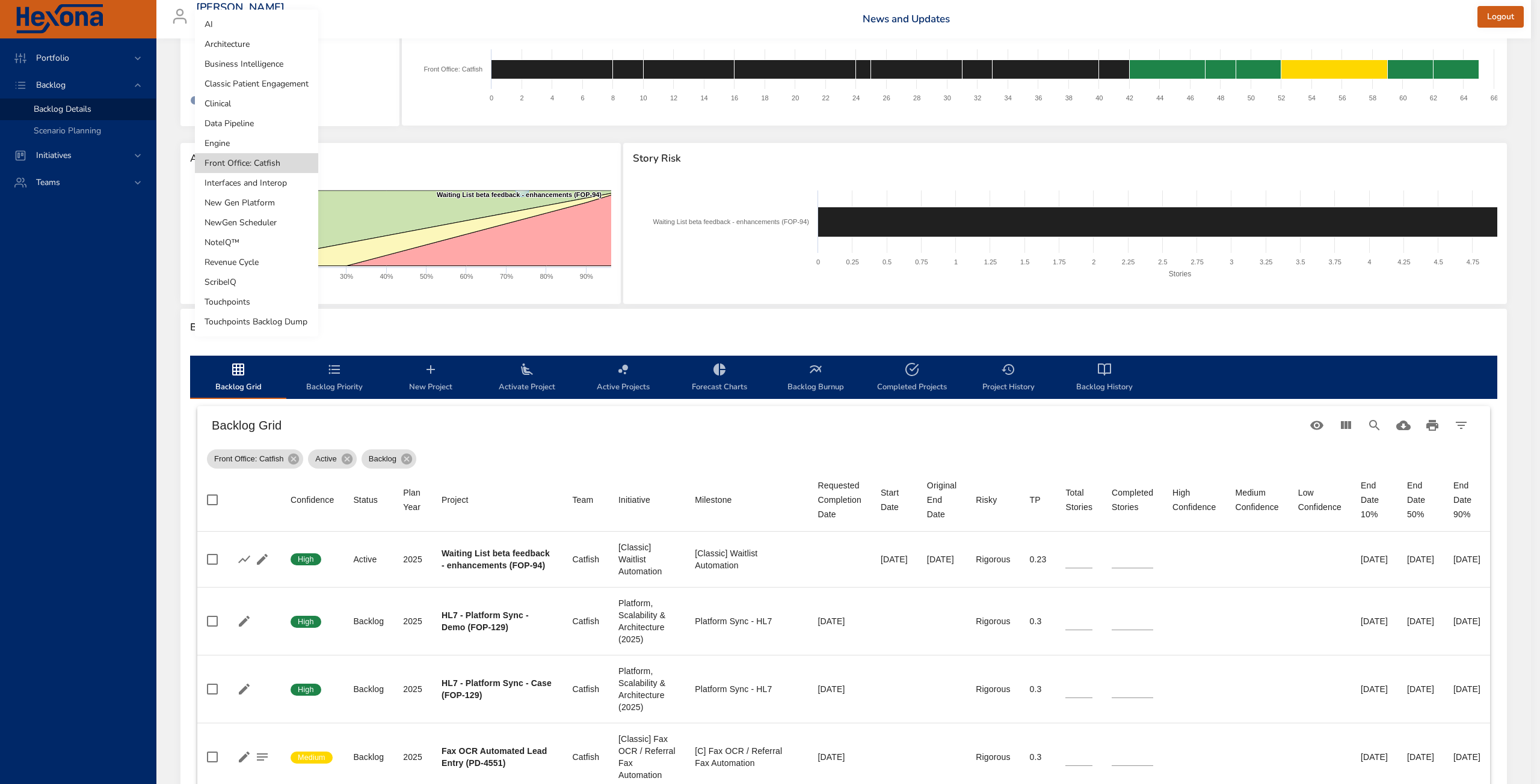
click at [249, 103] on li "Clinical" at bounding box center [256, 104] width 123 height 20
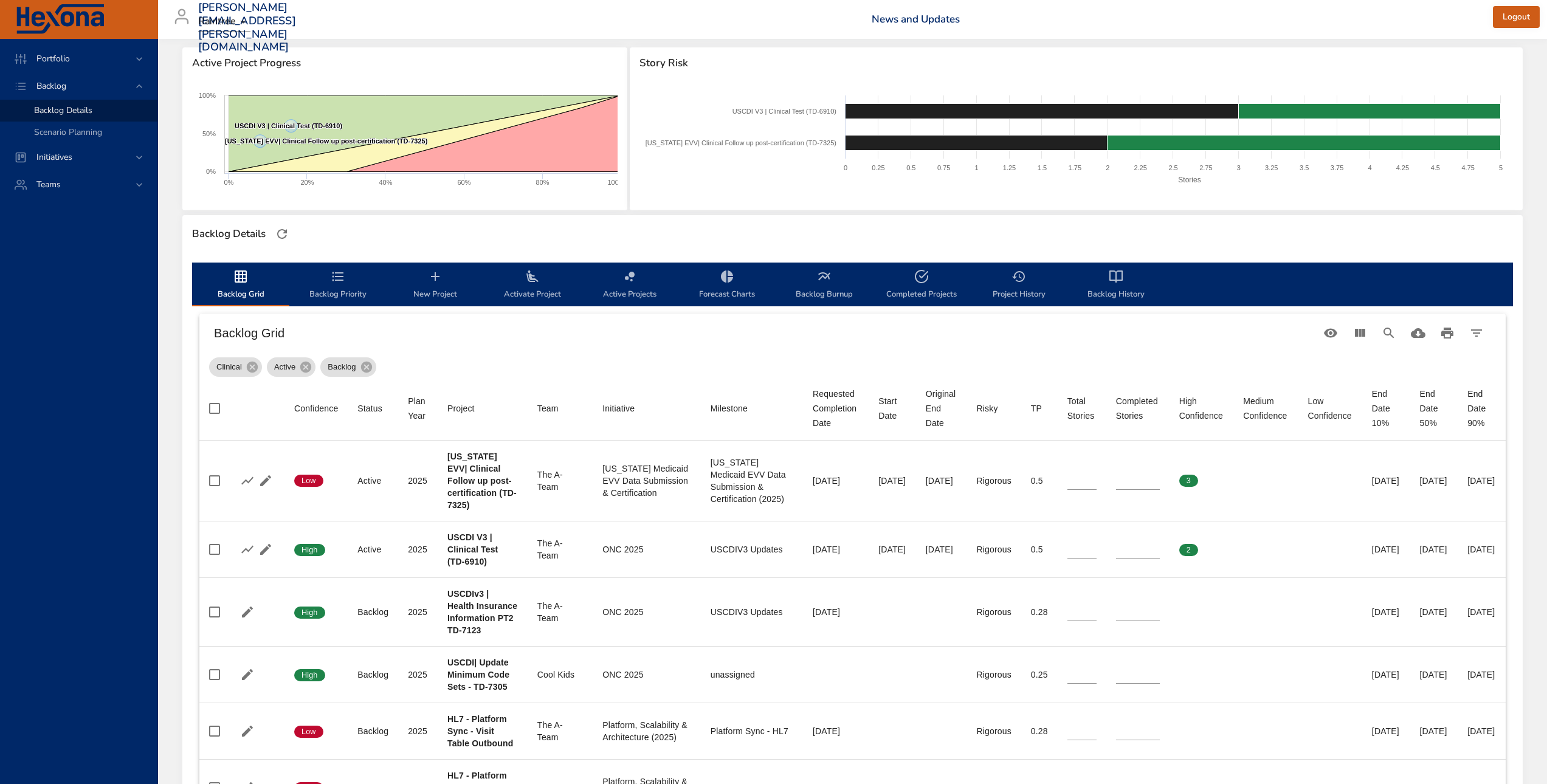
scroll to position [304, 0]
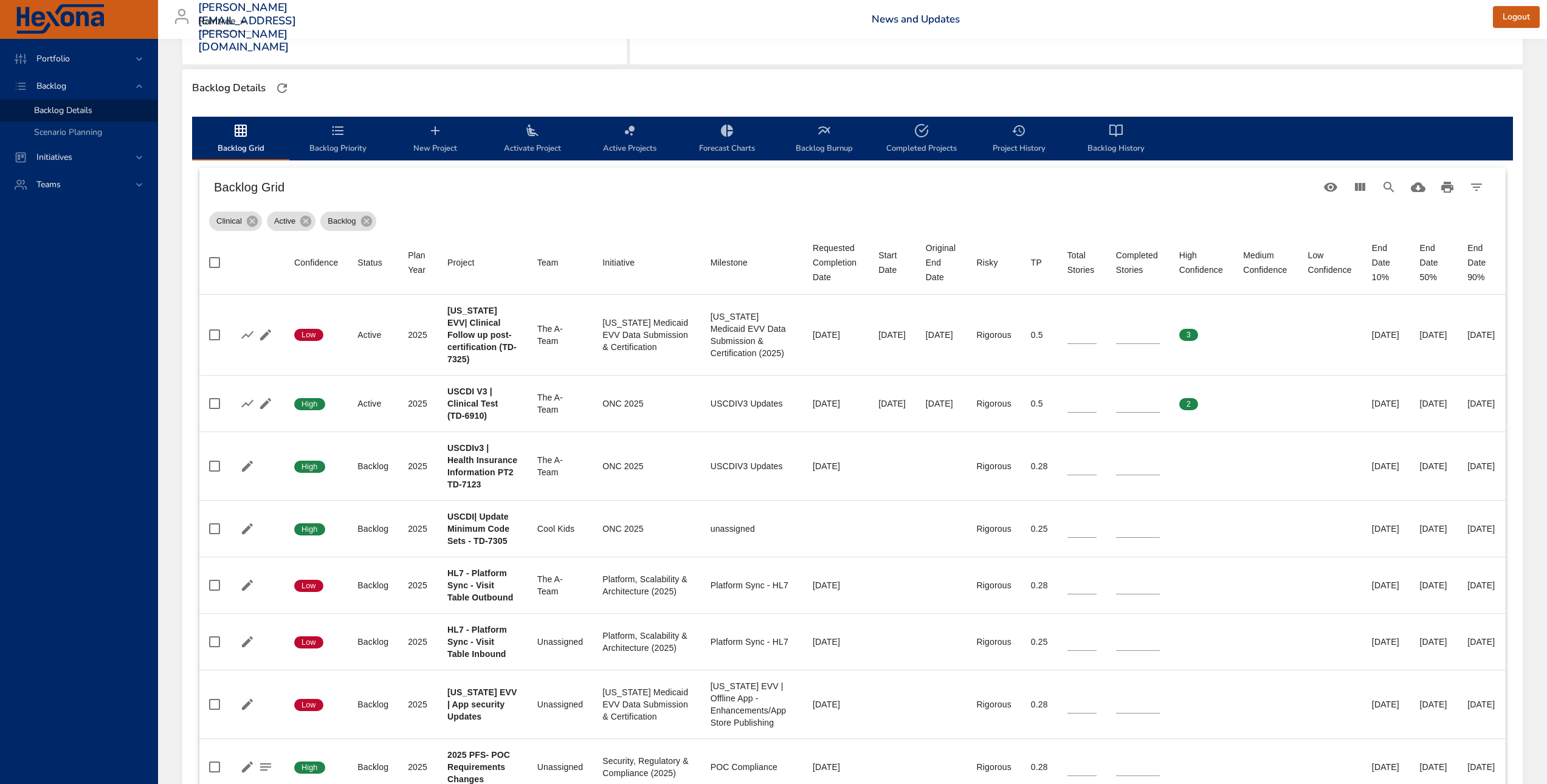
click at [645, 245] on th "Initiative" at bounding box center [646, 263] width 108 height 64
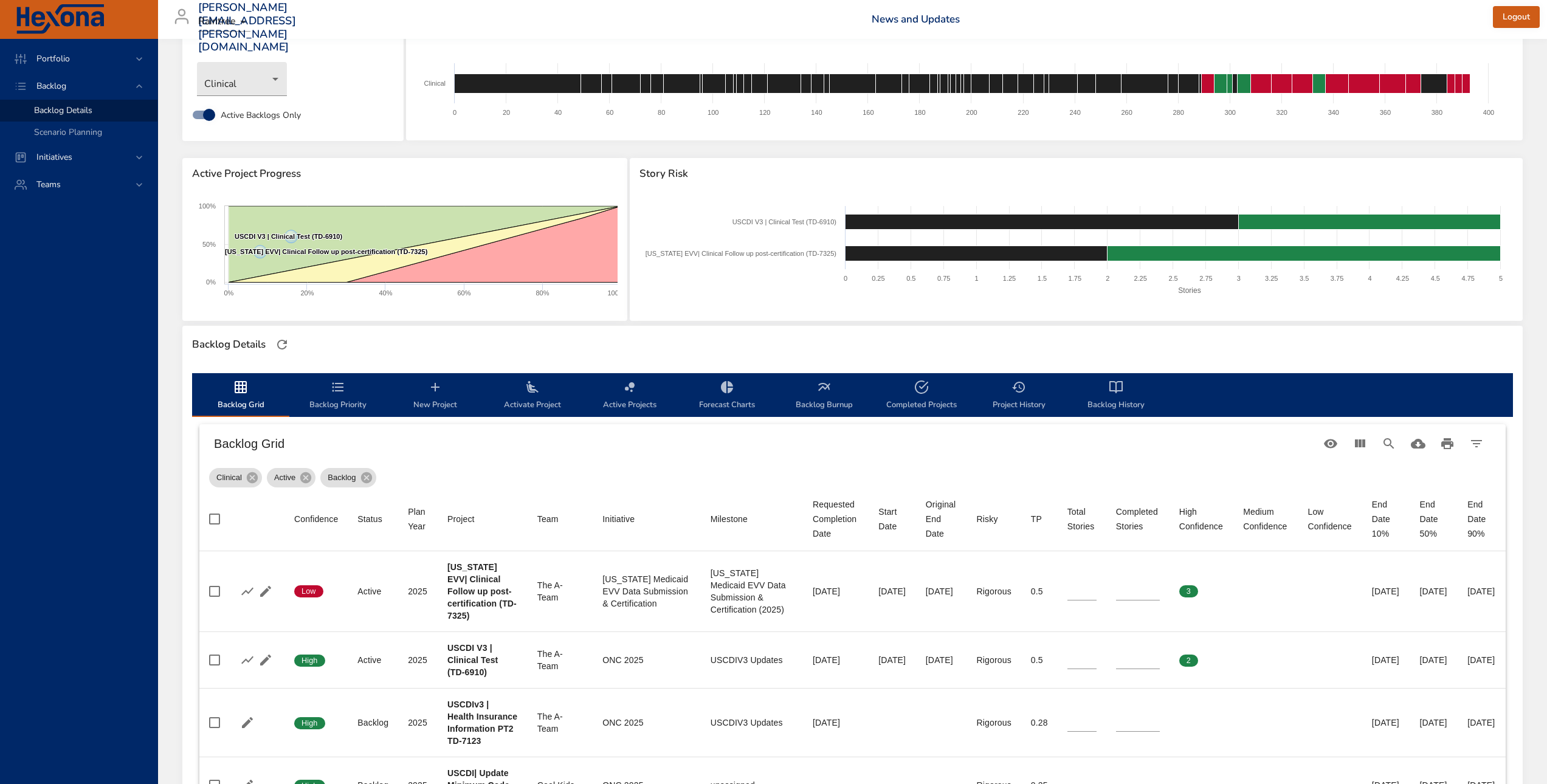
scroll to position [0, 0]
